Goal: Task Accomplishment & Management: Complete application form

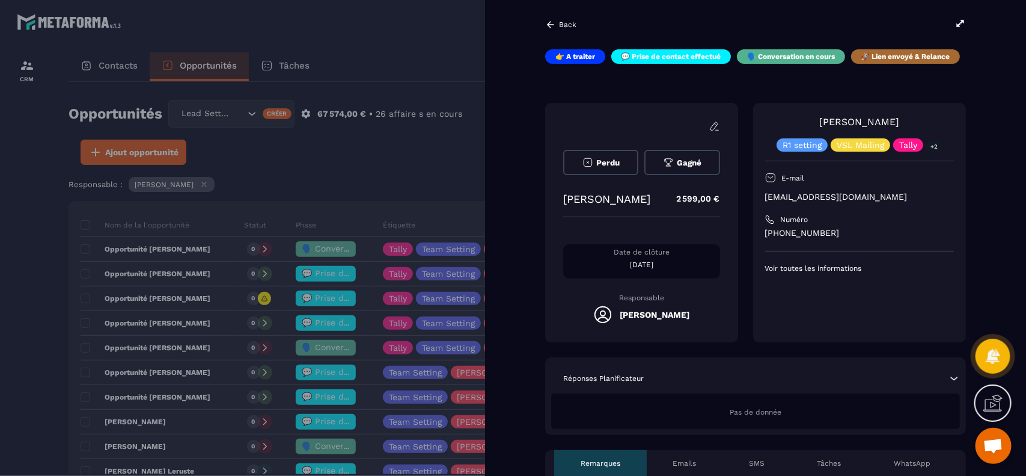
scroll to position [408, 0]
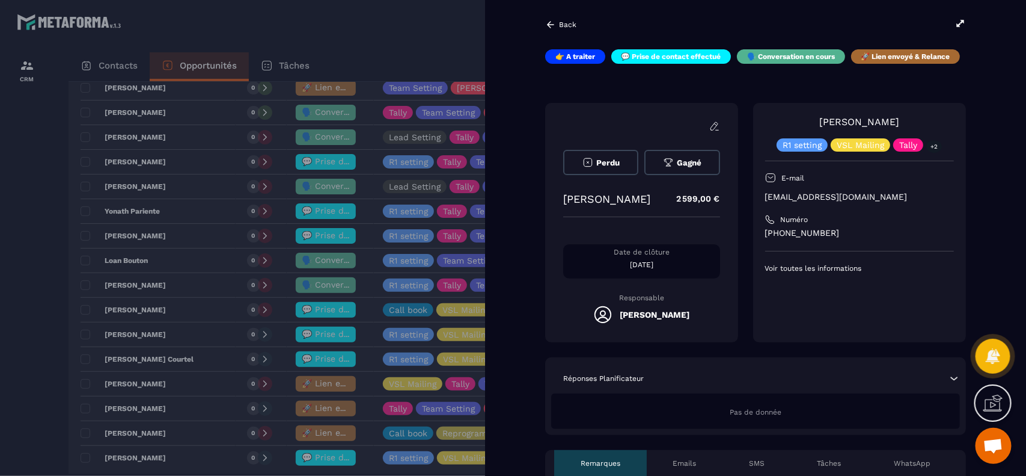
click at [47, 407] on div at bounding box center [513, 238] width 1026 height 476
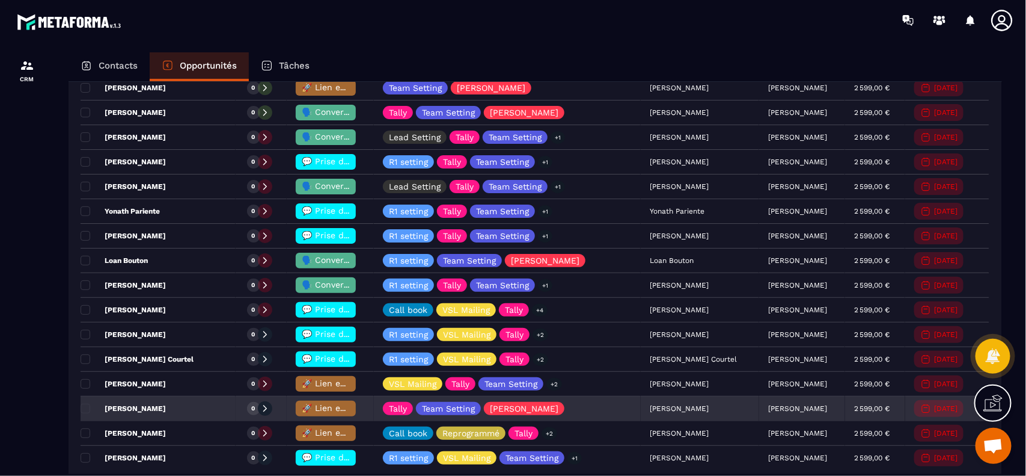
click at [323, 412] on span "🚀 Lien envoyé & Relance" at bounding box center [355, 408] width 106 height 10
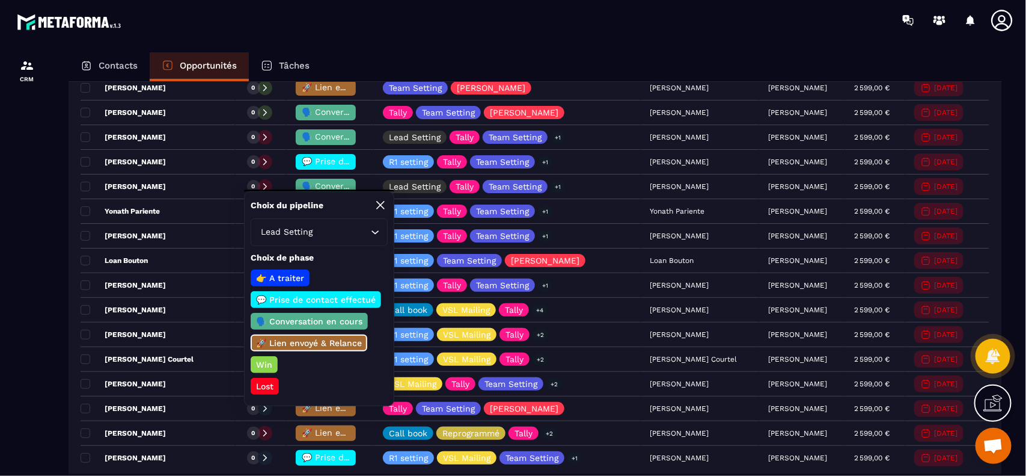
click at [266, 381] on p "Lost" at bounding box center [264, 386] width 21 height 12
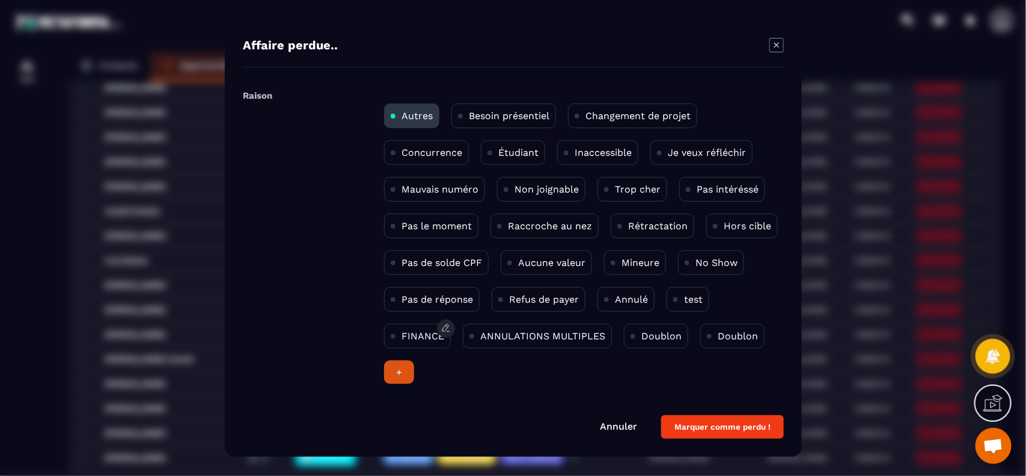
click at [414, 337] on p "FINANCE" at bounding box center [423, 335] width 43 height 11
click at [716, 424] on button "Marquer comme perdu !" at bounding box center [722, 426] width 123 height 23
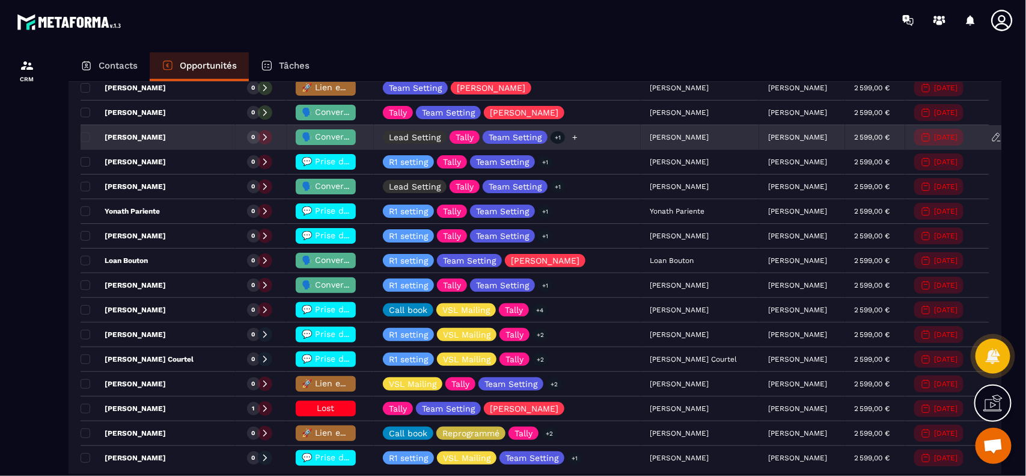
click at [615, 138] on div "Lead Setting Tally Team Setting +1" at bounding box center [507, 138] width 267 height 24
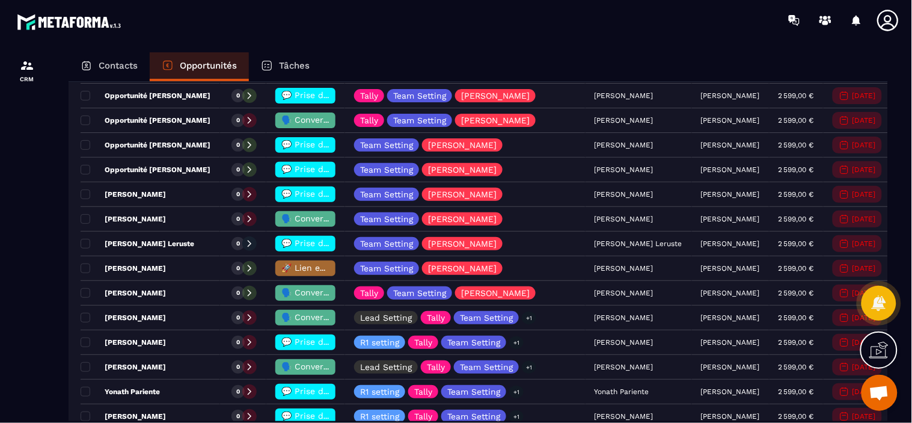
scroll to position [227, 0]
click at [41, 164] on div at bounding box center [27, 248] width 54 height 417
click at [521, 33] on div at bounding box center [526, 20] width 771 height 40
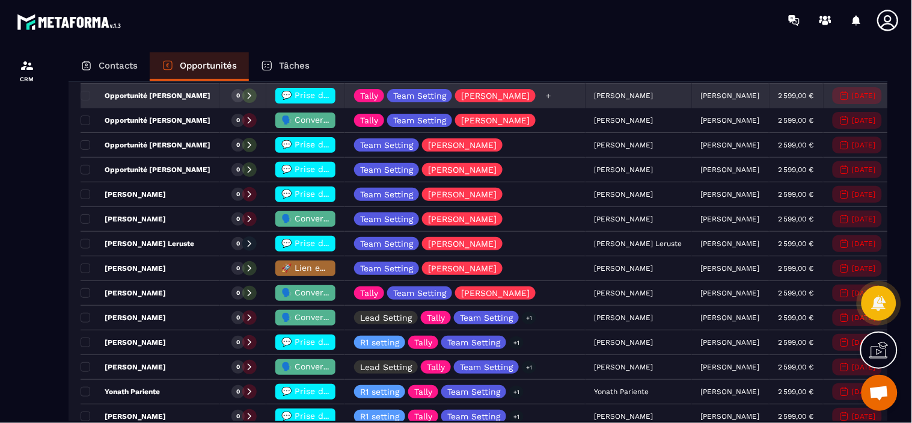
click at [539, 96] on div "Tally Team Setting [PERSON_NAME]" at bounding box center [465, 96] width 240 height 24
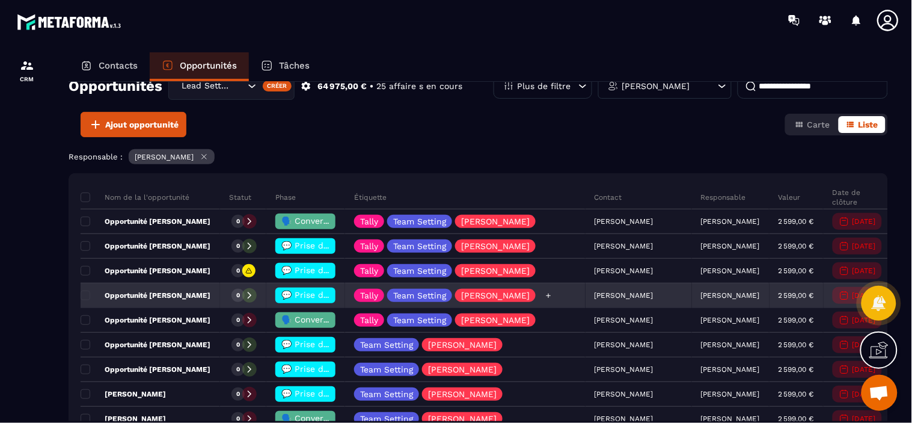
scroll to position [0, 0]
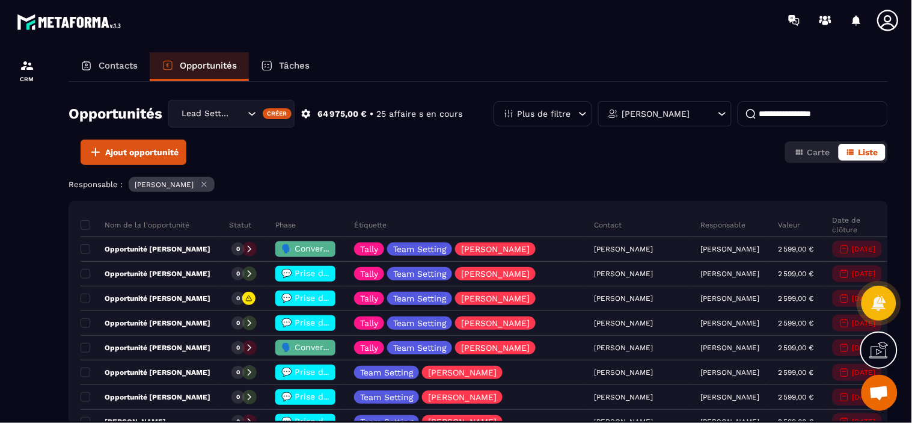
click at [111, 66] on p "Contacts" at bounding box center [118, 65] width 39 height 11
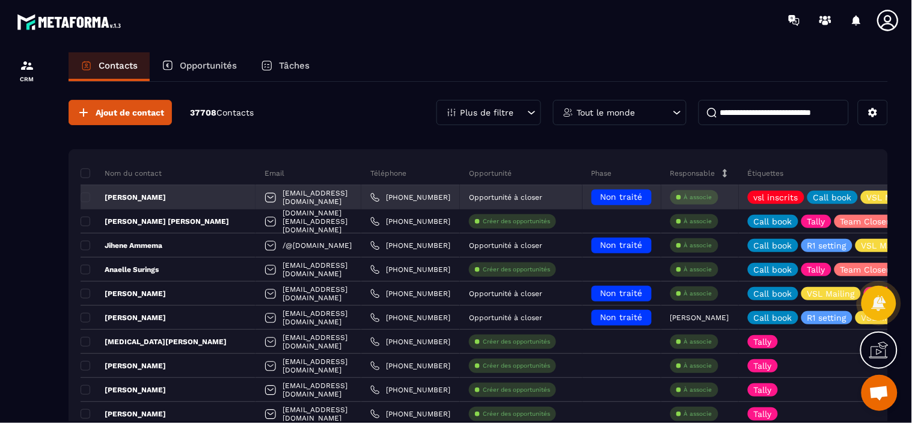
click at [581, 194] on div "Opportunité à closer" at bounding box center [521, 197] width 123 height 24
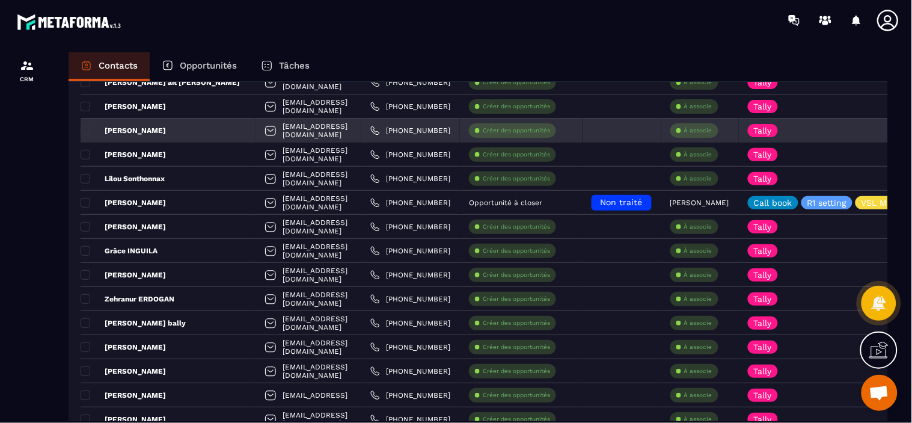
click at [513, 132] on p "Créer des opportunités" at bounding box center [516, 130] width 67 height 8
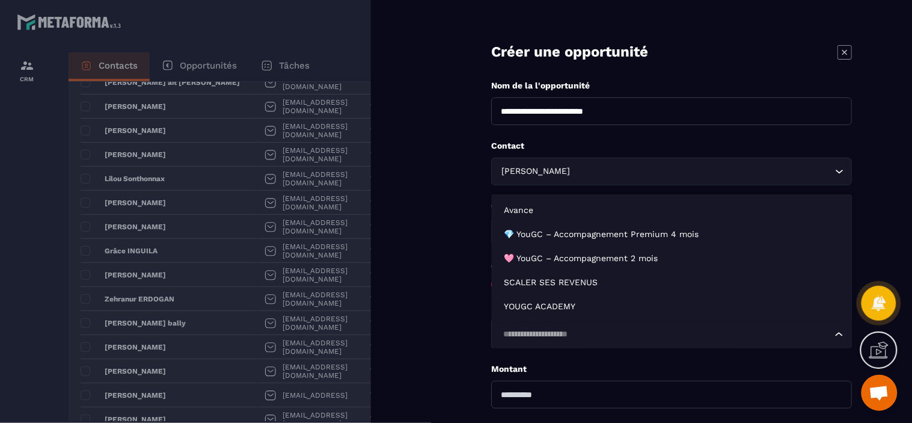
click at [581, 328] on input "Search for option" at bounding box center [665, 334] width 333 height 13
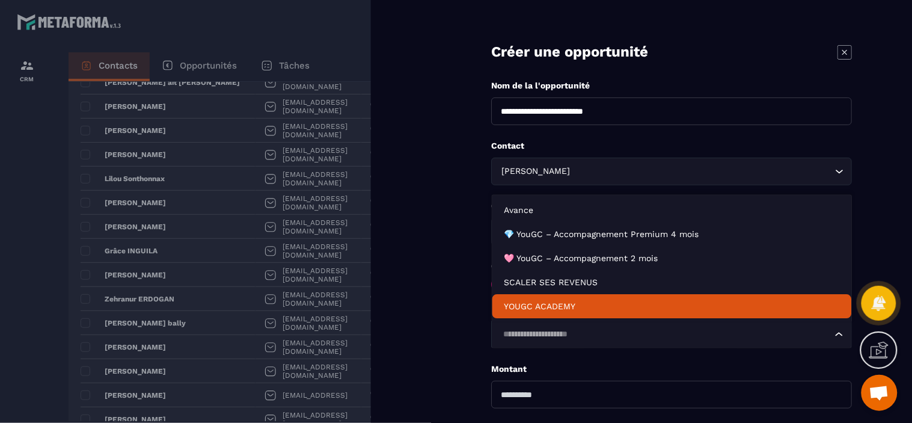
click at [560, 308] on p "YOUGC ACADEMY" at bounding box center [671, 306] width 335 height 12
type input "*******"
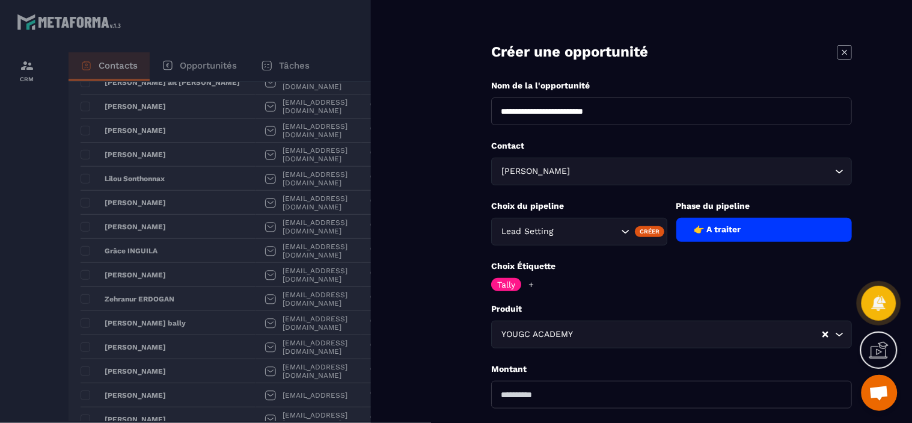
click at [459, 344] on form "**********" at bounding box center [671, 273] width 481 height 546
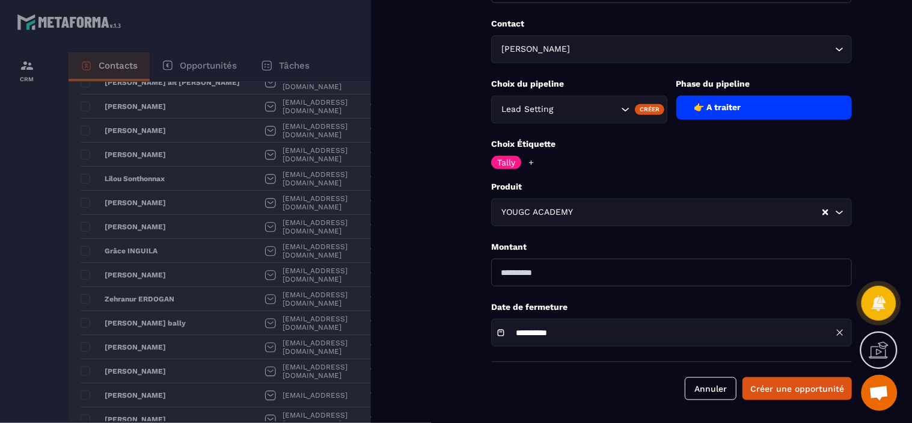
scroll to position [123, 0]
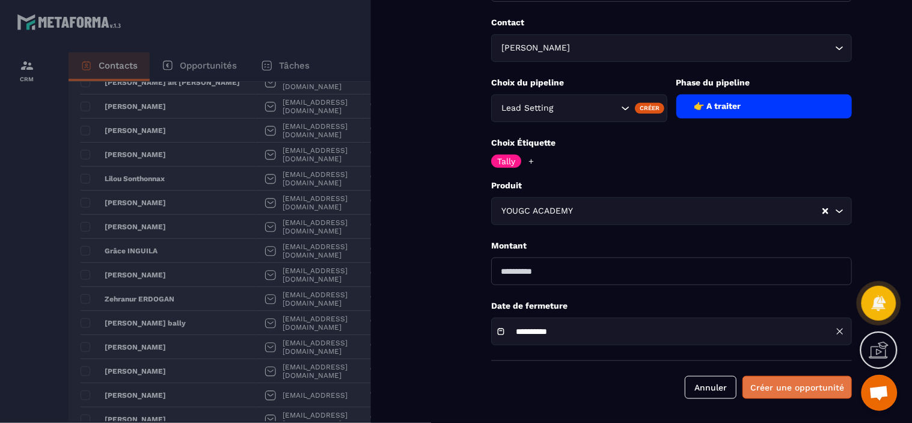
click at [810, 383] on button "Créer une opportunité" at bounding box center [796, 387] width 109 height 23
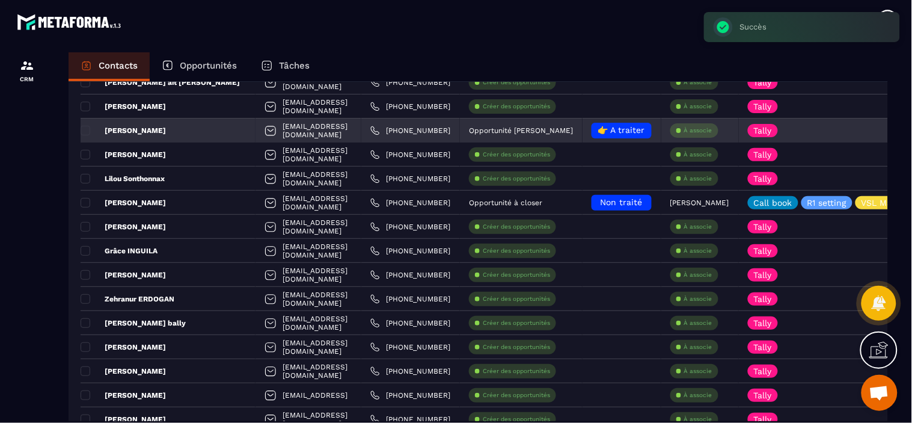
click at [706, 131] on p "À associe" at bounding box center [698, 130] width 28 height 8
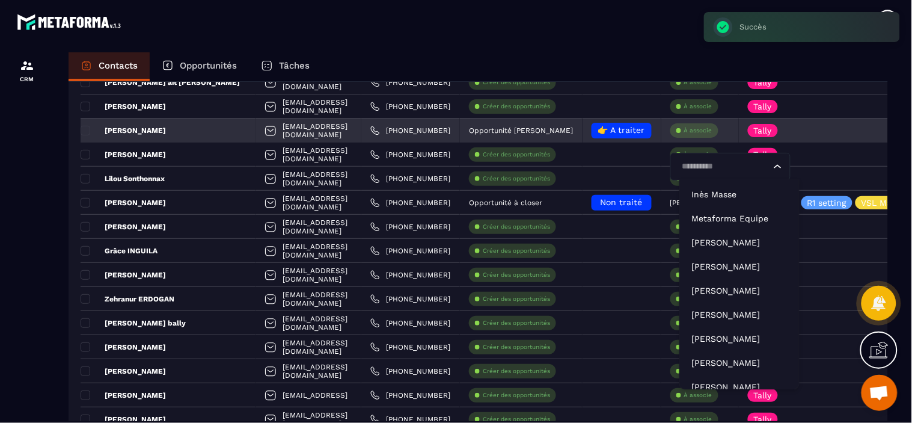
click at [704, 168] on input "Search for option" at bounding box center [724, 166] width 93 height 13
type input "****"
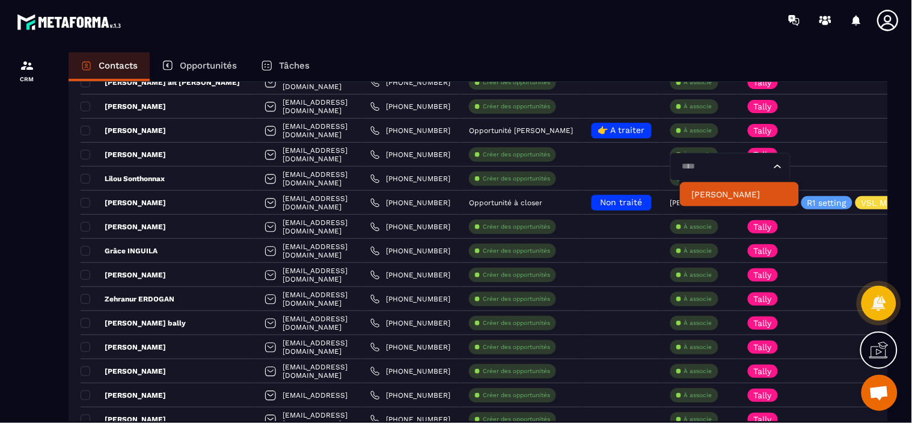
click at [708, 189] on p "[PERSON_NAME]" at bounding box center [739, 194] width 95 height 12
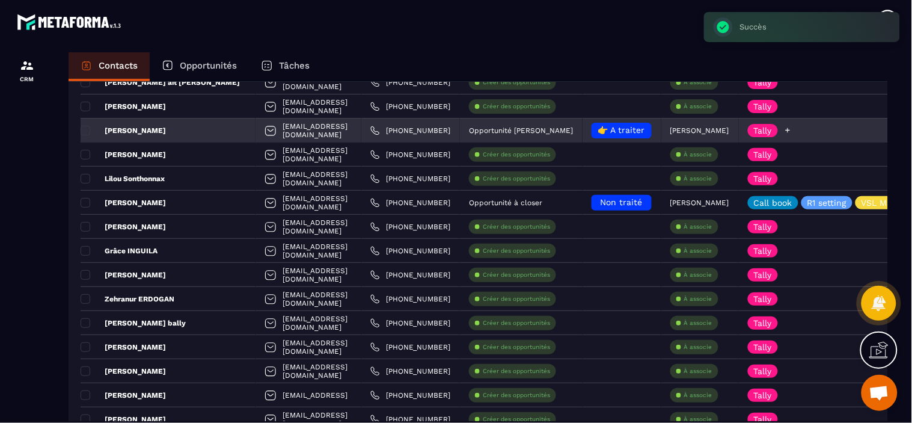
click at [792, 132] on icon at bounding box center [788, 130] width 8 height 8
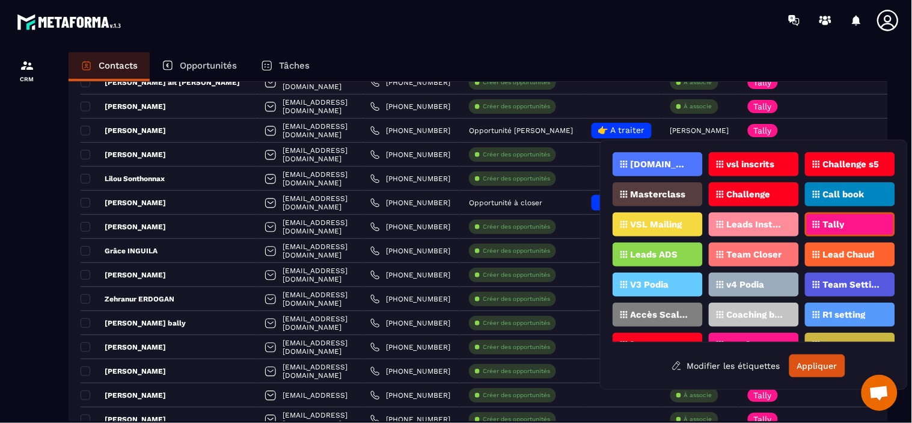
click at [845, 280] on p "Team Setting" at bounding box center [852, 284] width 58 height 8
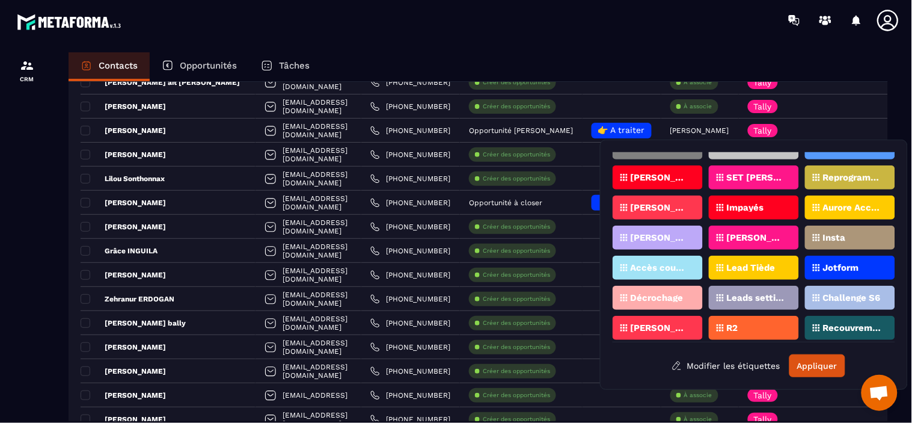
scroll to position [176, 0]
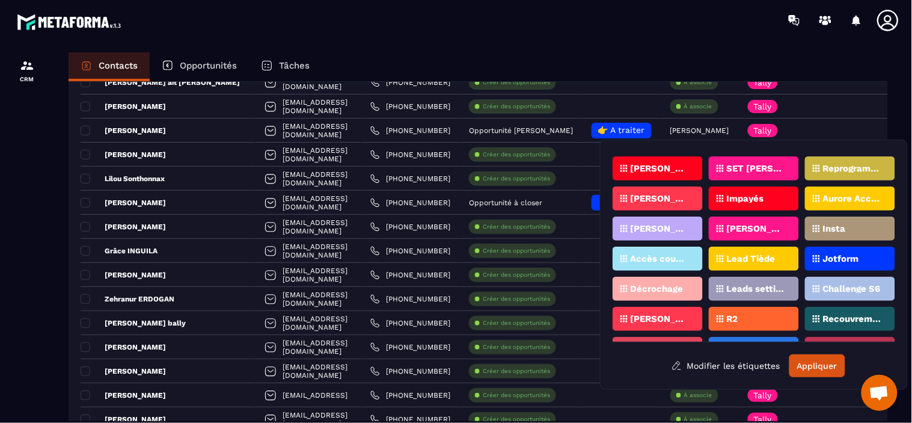
click at [672, 314] on p "[PERSON_NAME]" at bounding box center [660, 318] width 58 height 8
click at [825, 371] on button "Appliquer" at bounding box center [817, 365] width 56 height 23
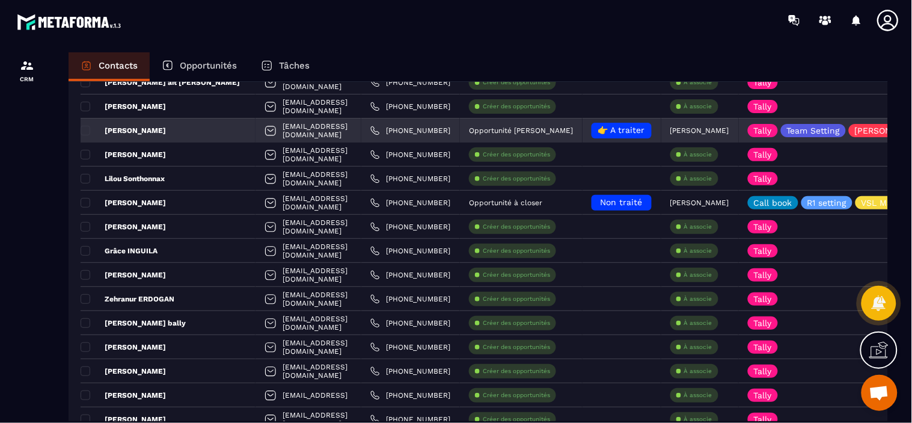
click at [172, 130] on div "[PERSON_NAME]" at bounding box center [168, 130] width 175 height 24
